Goal: Information Seeking & Learning: Learn about a topic

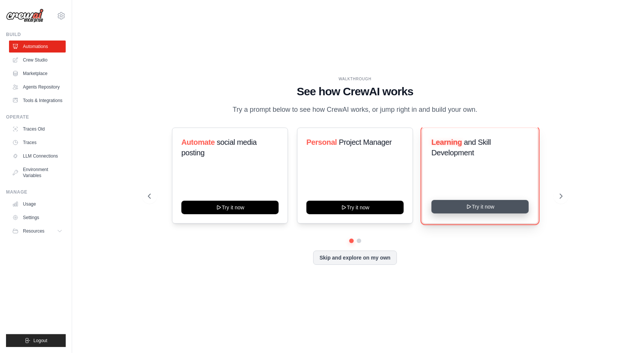
click at [474, 213] on button "Try it now" at bounding box center [479, 207] width 97 height 14
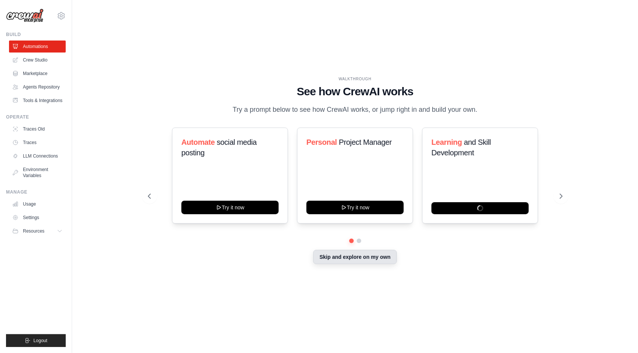
click at [348, 260] on button "Skip and explore on my own" at bounding box center [355, 257] width 84 height 14
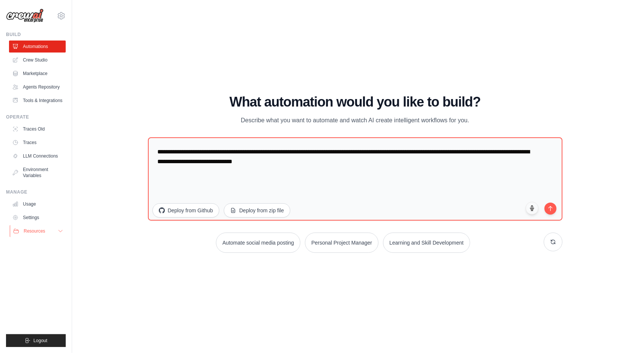
click at [40, 234] on span "Resources" at bounding box center [34, 231] width 21 height 6
click at [44, 283] on span "Video Tutorials" at bounding box center [42, 280] width 30 height 6
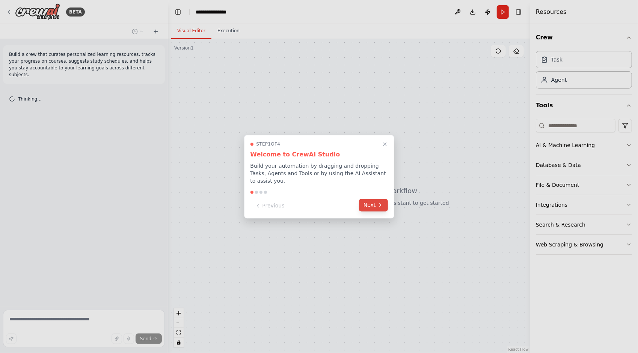
click at [372, 204] on button "Next" at bounding box center [373, 205] width 29 height 12
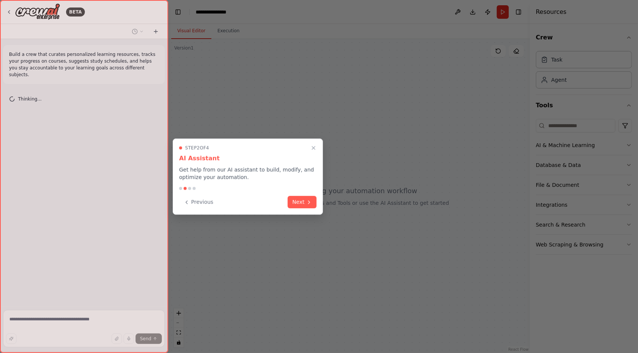
click at [318, 198] on div "Step 2 of 4 AI Assistant Get help from our AI assistant to build, modify, and o…" at bounding box center [248, 177] width 150 height 76
click at [304, 201] on button "Next" at bounding box center [302, 201] width 29 height 12
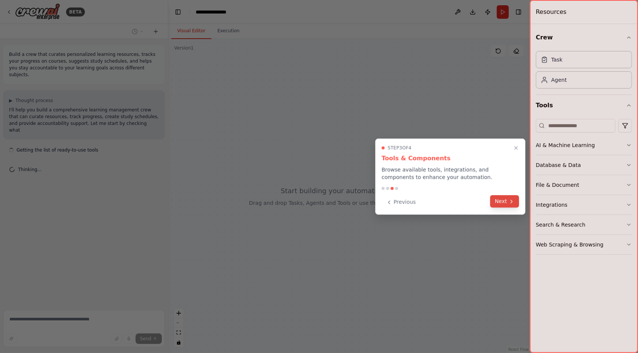
click at [511, 199] on icon at bounding box center [511, 202] width 6 height 6
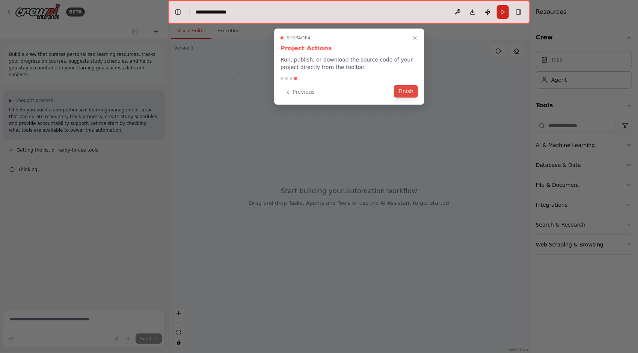
click at [407, 91] on button "Finish" at bounding box center [406, 91] width 24 height 12
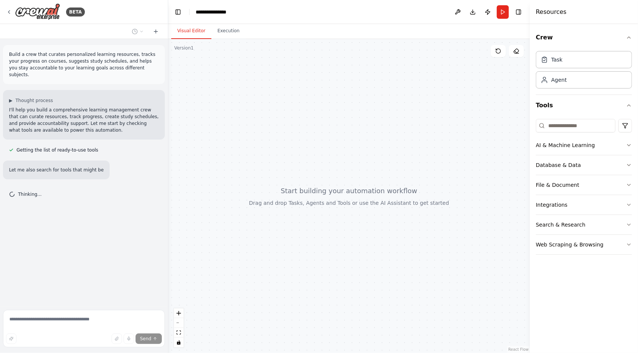
click at [78, 129] on div "▶ Thought process I'll help you build a comprehensive learning management crew …" at bounding box center [84, 115] width 162 height 50
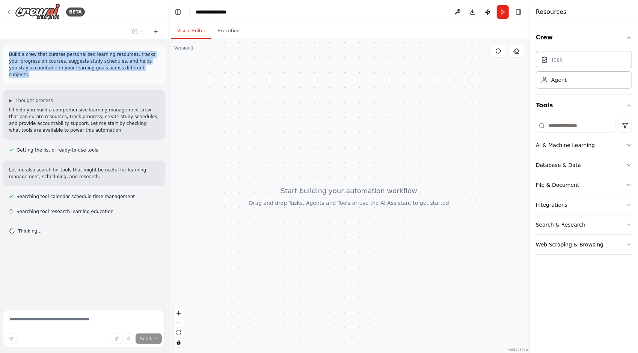
drag, startPoint x: 8, startPoint y: 54, endPoint x: 153, endPoint y: 69, distance: 145.7
click at [153, 69] on div "Build a crew that curates personalized learning resources, tracks your progress…" at bounding box center [84, 64] width 162 height 39
click at [488, 11] on button "Publish" at bounding box center [488, 12] width 12 height 14
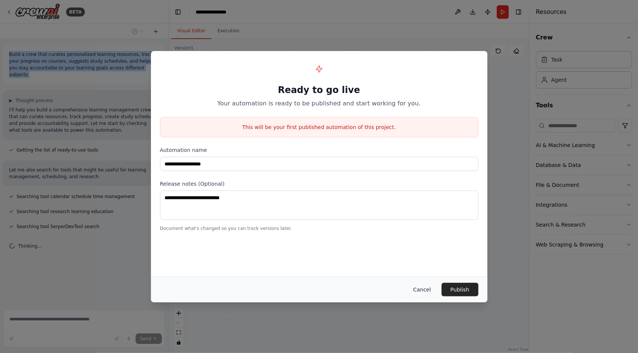
click at [425, 290] on button "Cancel" at bounding box center [422, 290] width 30 height 14
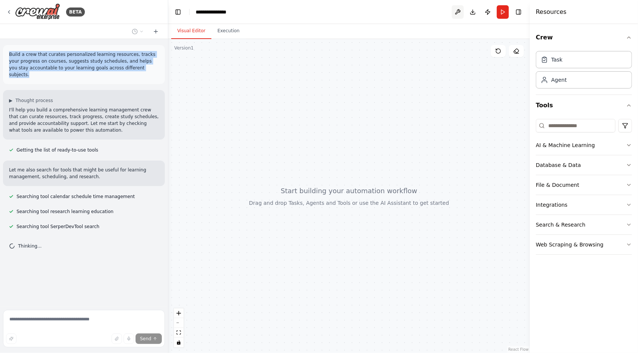
click at [457, 10] on button at bounding box center [458, 12] width 12 height 14
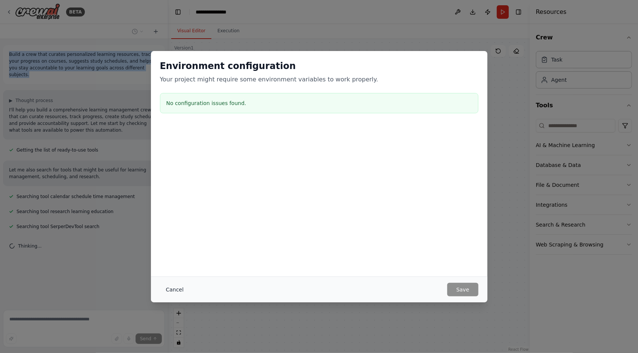
click at [173, 290] on button "Cancel" at bounding box center [175, 290] width 30 height 14
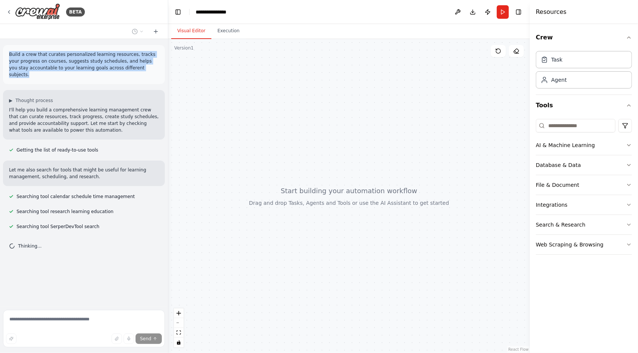
click at [315, 162] on div at bounding box center [349, 196] width 362 height 314
click at [29, 10] on img at bounding box center [37, 11] width 45 height 17
